Goal: Task Accomplishment & Management: Manage account settings

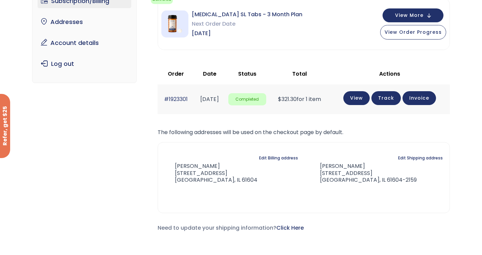
scroll to position [34, 0]
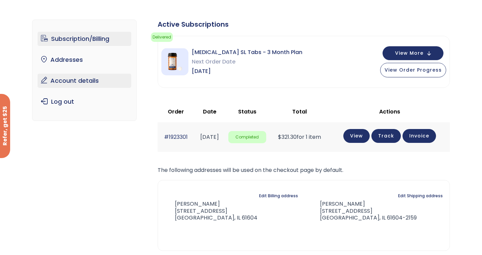
click at [94, 81] on link "Account details" at bounding box center [85, 81] width 94 height 14
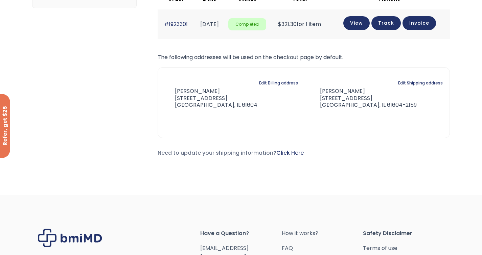
scroll to position [45, 0]
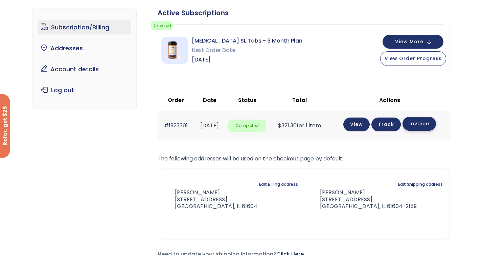
click at [426, 124] on link "Invoice" at bounding box center [419, 124] width 33 height 14
click at [369, 123] on link "View" at bounding box center [356, 124] width 26 height 14
click at [397, 126] on link "Track" at bounding box center [385, 125] width 29 height 14
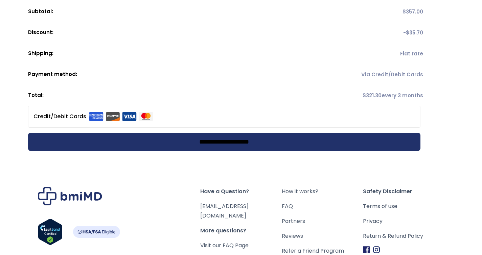
scroll to position [89, 0]
